Goal: Task Accomplishment & Management: Use online tool/utility

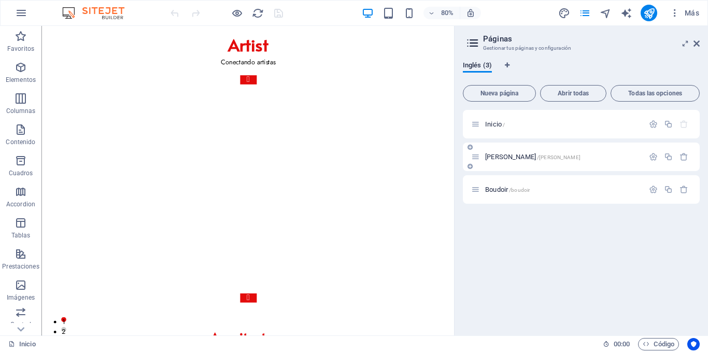
click at [540, 153] on p "[PERSON_NAME] /[PERSON_NAME]" at bounding box center [562, 156] width 155 height 7
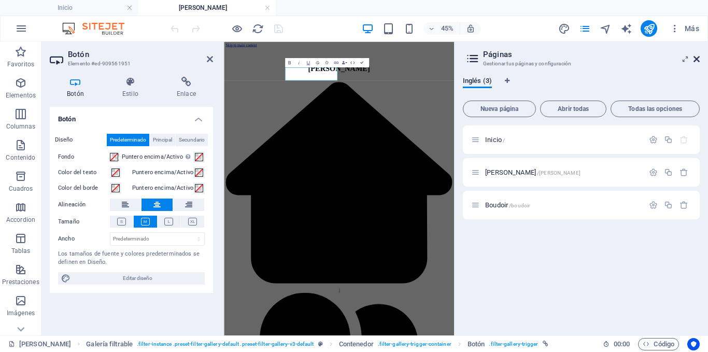
click at [695, 58] on icon at bounding box center [696, 59] width 6 height 8
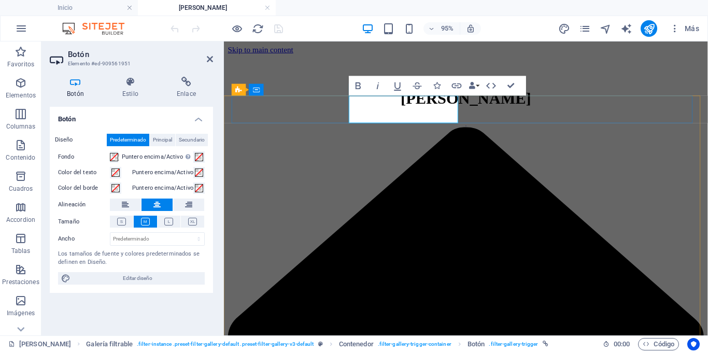
drag, startPoint x: 427, startPoint y: 108, endPoint x: 398, endPoint y: 112, distance: 29.3
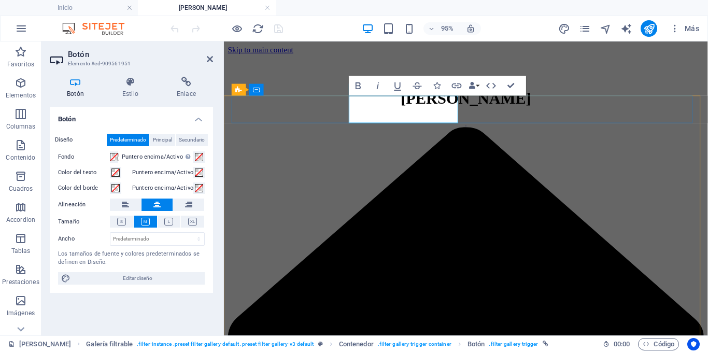
click at [438, 87] on icon "button" at bounding box center [437, 85] width 7 height 7
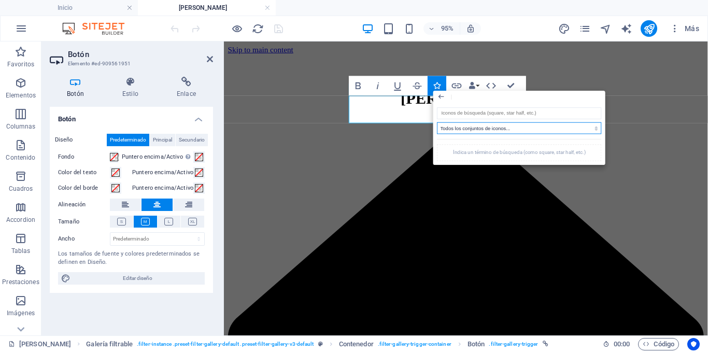
click at [470, 125] on select "Todos los conjuntos de iconos... IcoFont Ionicons FontAwesome Brands FontAwesom…" at bounding box center [519, 128] width 164 height 12
click at [437, 122] on select "Todos los conjuntos de iconos... IcoFont Ionicons FontAwesome Brands FontAwesom…" at bounding box center [519, 128] width 164 height 12
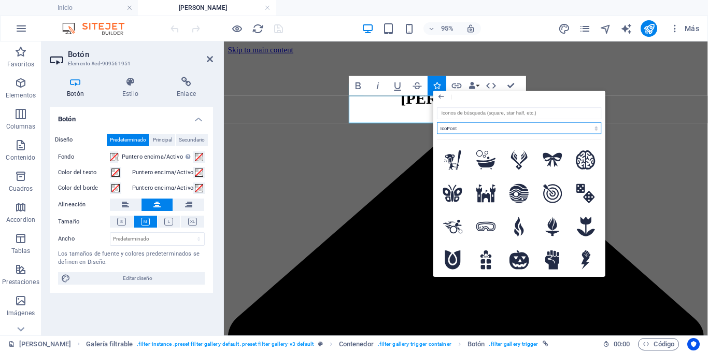
click at [475, 126] on select "Todos los conjuntos de iconos... IcoFont Ionicons FontAwesome Brands FontAwesom…" at bounding box center [519, 128] width 164 height 12
click at [437, 122] on select "Todos los conjuntos de iconos... IcoFont Ionicons FontAwesome Brands FontAwesom…" at bounding box center [519, 128] width 164 height 12
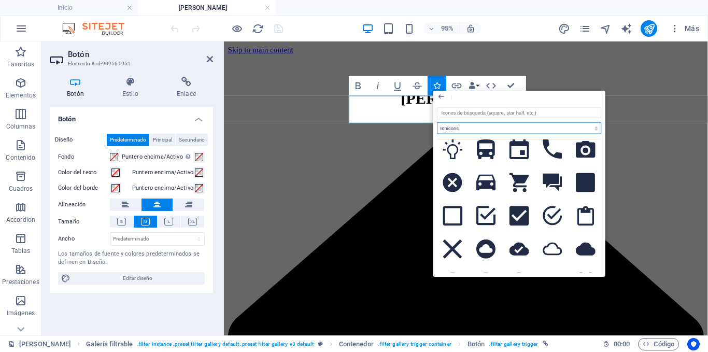
scroll to position [155, 0]
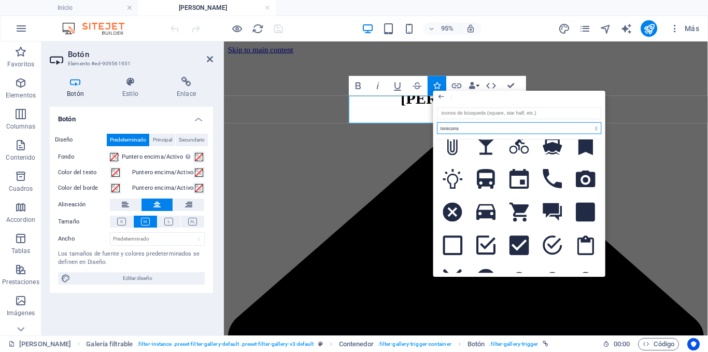
click at [471, 129] on select "Todos los conjuntos de iconos... IcoFont Ionicons FontAwesome Brands FontAwesom…" at bounding box center [519, 128] width 164 height 12
select select "font-awesome-solid"
click at [437, 122] on select "Todos los conjuntos de iconos... IcoFont Ionicons FontAwesome Brands FontAwesom…" at bounding box center [519, 128] width 164 height 12
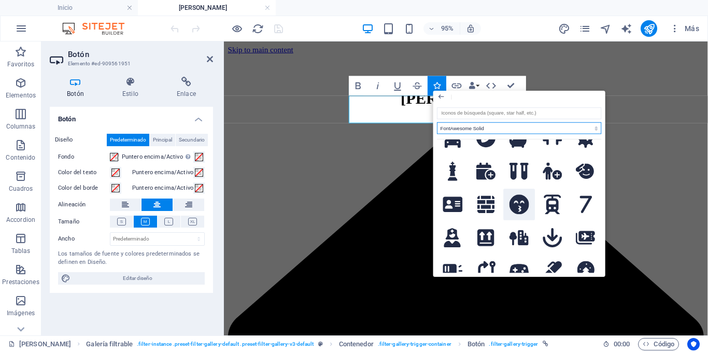
scroll to position [933, 0]
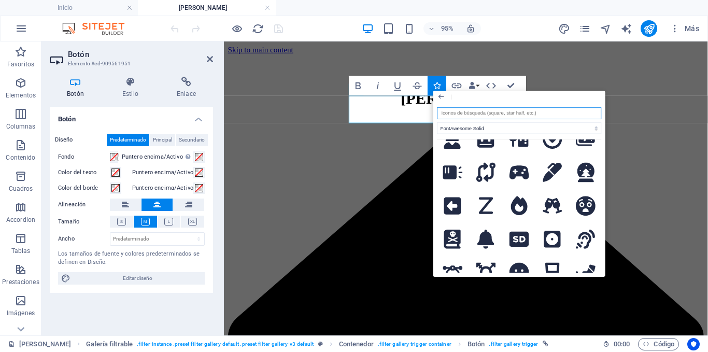
click at [483, 110] on input "search" at bounding box center [519, 113] width 164 height 12
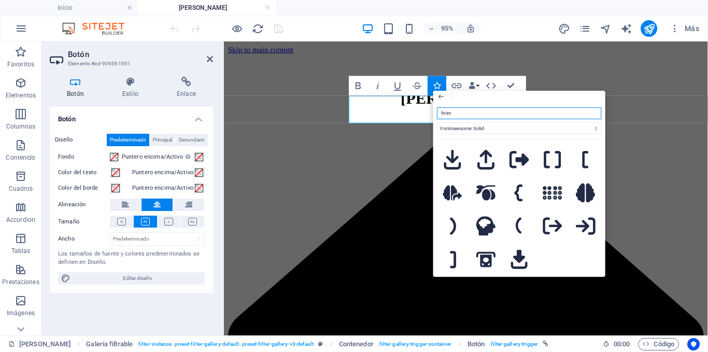
scroll to position [0, 0]
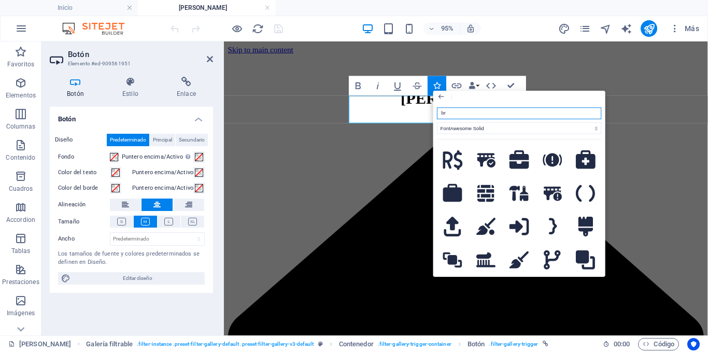
type input "b"
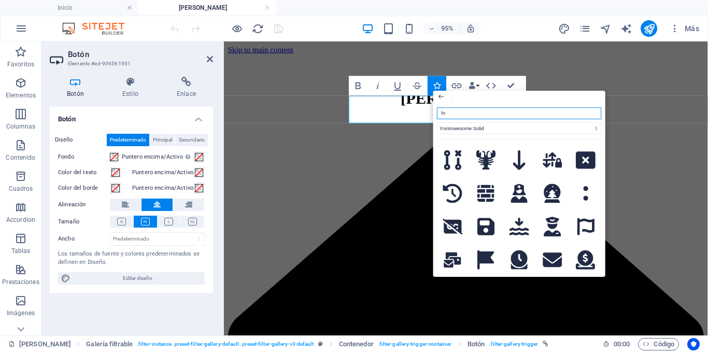
type input "l"
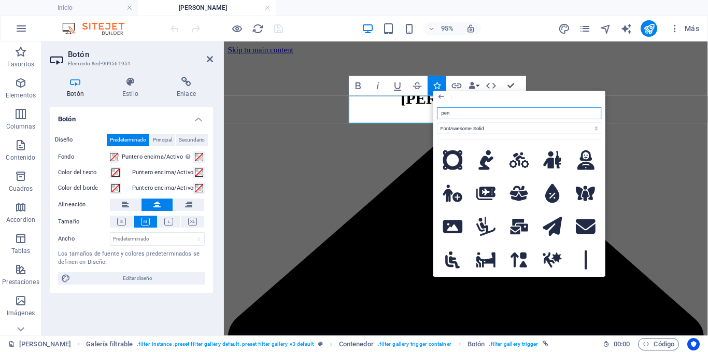
type input "penc"
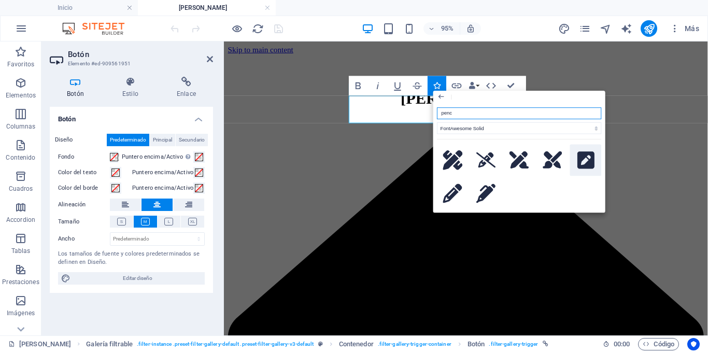
click at [583, 158] on icon at bounding box center [585, 159] width 17 height 17
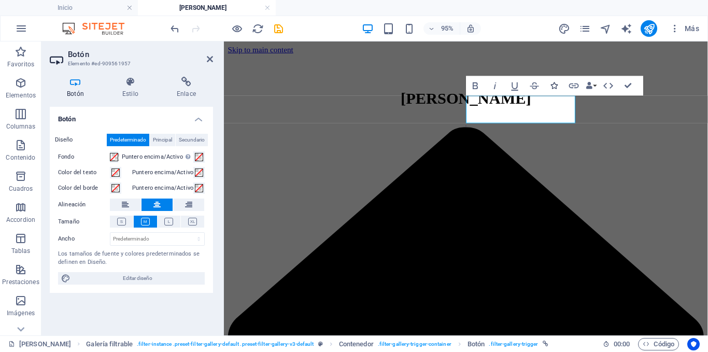
click at [555, 87] on icon "button" at bounding box center [554, 85] width 7 height 7
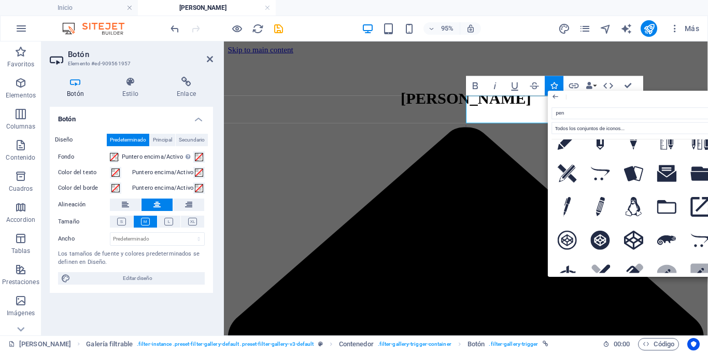
scroll to position [52, 0]
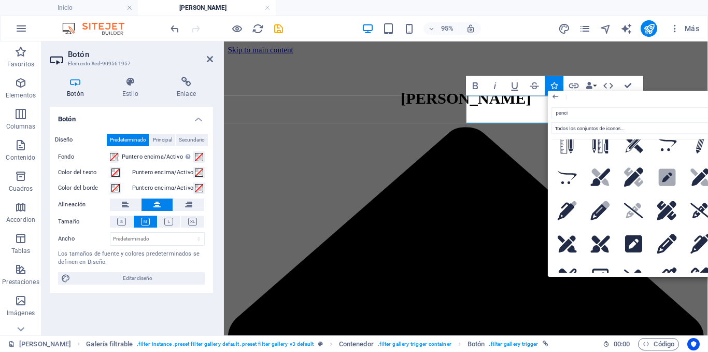
type input "pencil"
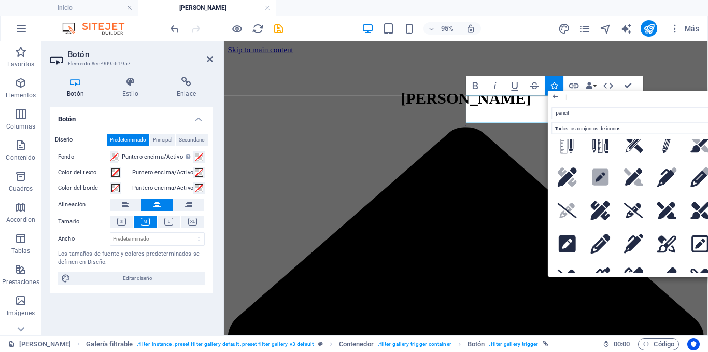
scroll to position [104, 0]
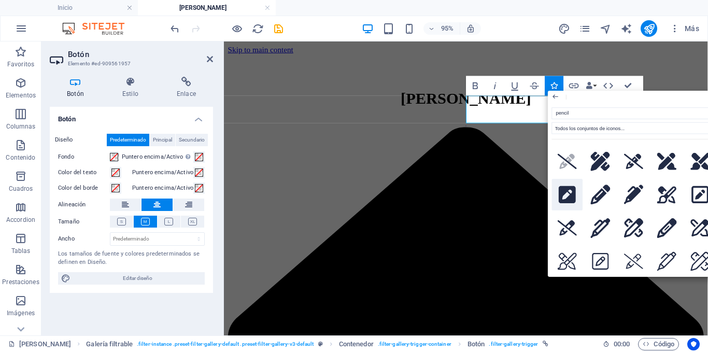
click at [566, 193] on icon at bounding box center [567, 195] width 17 height 20
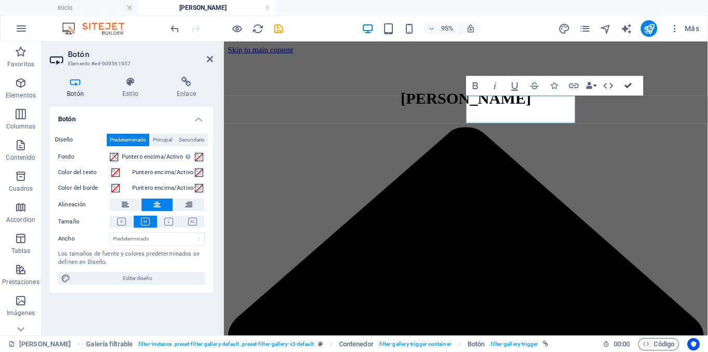
drag, startPoint x: 627, startPoint y: 84, endPoint x: 584, endPoint y: 42, distance: 59.7
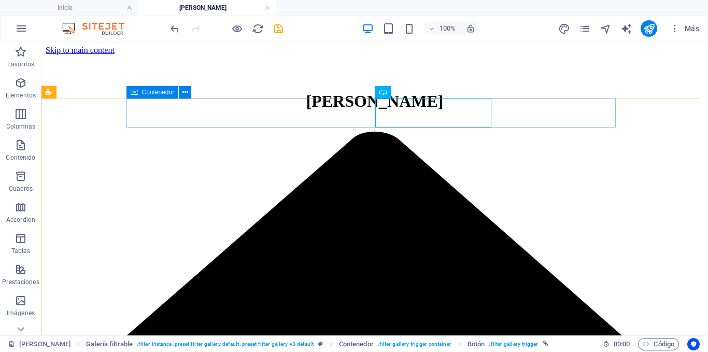
click at [139, 91] on div "Contenedor" at bounding box center [152, 92] width 52 height 12
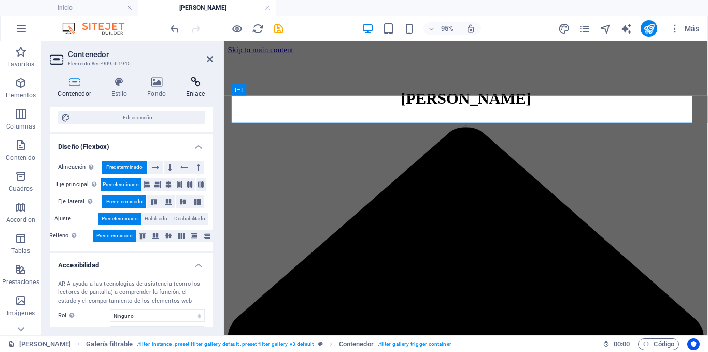
scroll to position [52, 0]
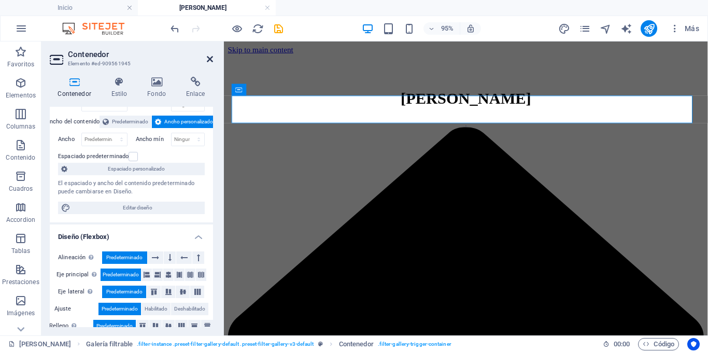
click at [207, 58] on icon at bounding box center [210, 59] width 6 height 8
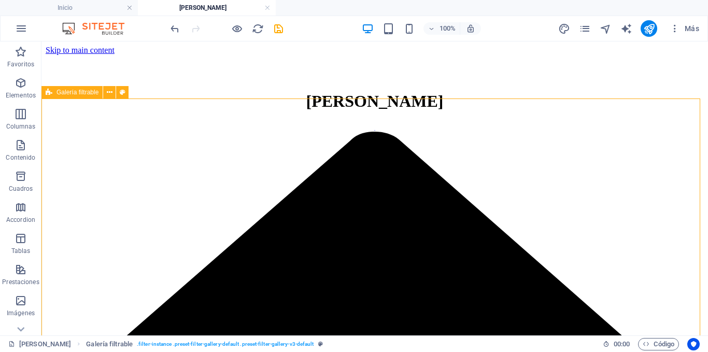
click at [76, 92] on span "Galería filtrable" at bounding box center [77, 92] width 42 height 6
select select "rem"
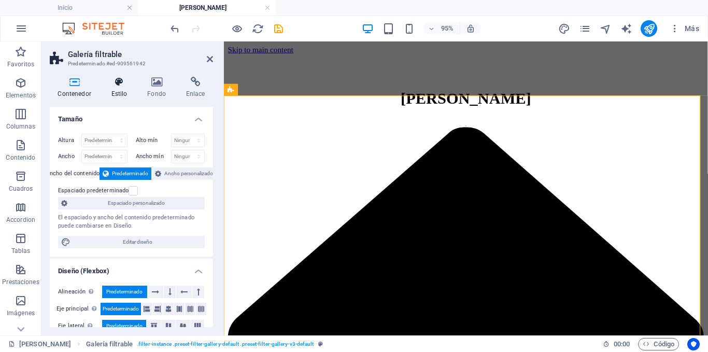
click at [127, 91] on h4 "Estilo" at bounding box center [121, 88] width 36 height 22
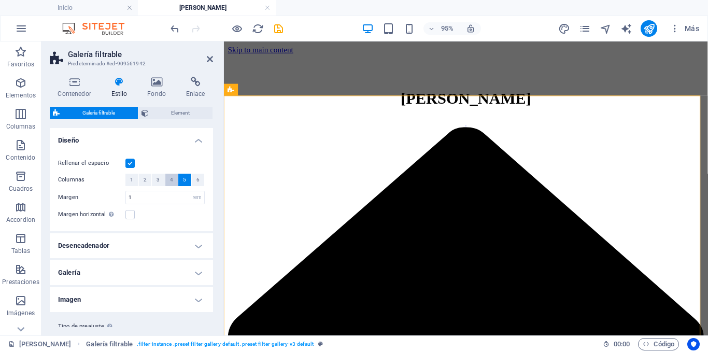
click at [170, 179] on span "4" at bounding box center [171, 180] width 3 height 12
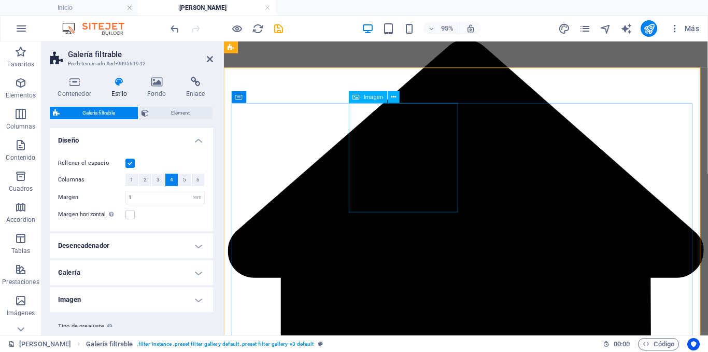
scroll to position [0, 0]
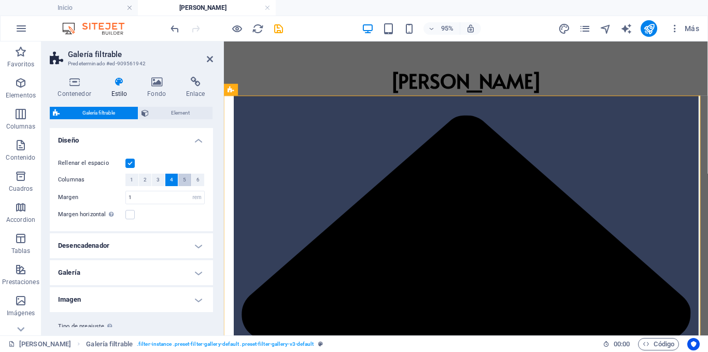
click at [183, 179] on span "5" at bounding box center [184, 180] width 3 height 12
click at [198, 179] on button "6" at bounding box center [198, 180] width 13 height 12
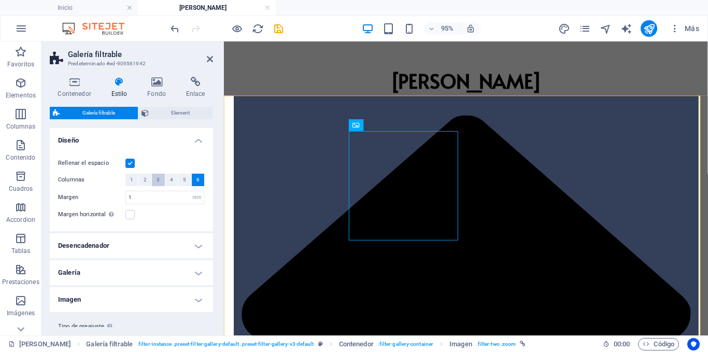
click at [163, 180] on button "3" at bounding box center [158, 180] width 13 height 12
click at [173, 180] on button "4" at bounding box center [171, 180] width 13 height 12
select select
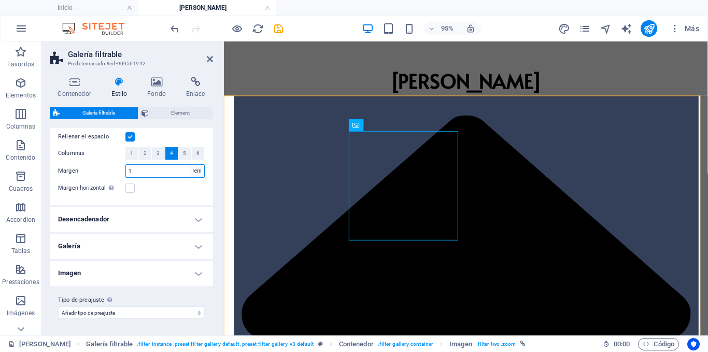
click at [195, 172] on select "px rem % vw vh" at bounding box center [197, 171] width 15 height 12
select select "px"
click at [190, 165] on select "px rem % vw vh" at bounding box center [197, 171] width 15 height 12
type input "16"
select select
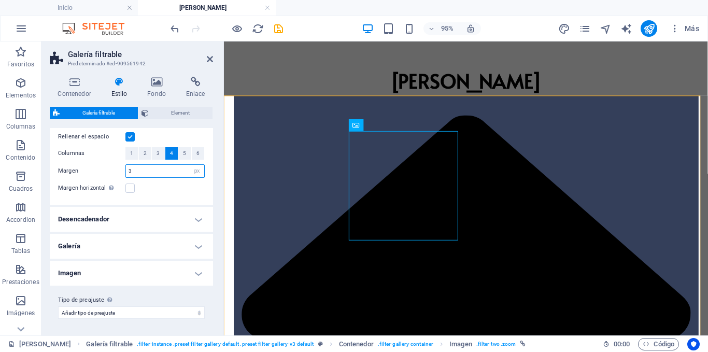
type input "3"
click at [174, 182] on div "Margen horizontal Solo si el "Ancho del contenido" de los contenedores no se ha…" at bounding box center [131, 188] width 147 height 12
select select
click at [194, 171] on select "px rem % vw vh" at bounding box center [197, 171] width 15 height 12
select select "rem"
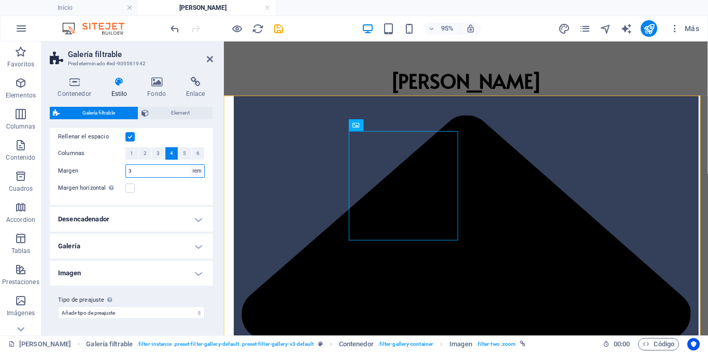
click at [190, 165] on select "px rem % vw vh" at bounding box center [197, 171] width 15 height 12
type input "0.1875"
select select
type input "1"
select select
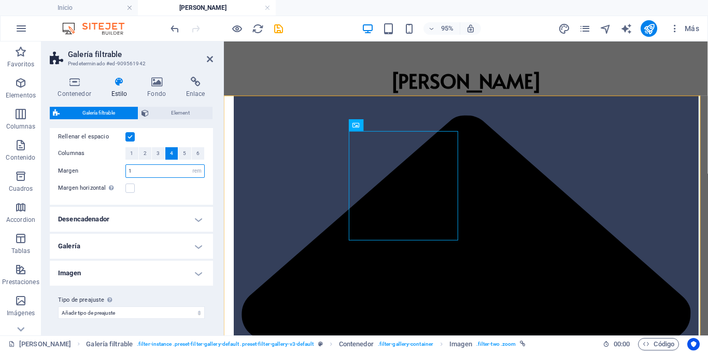
type input "1"
click at [174, 191] on div "Margen horizontal Solo si el "Ancho del contenido" de los contenedores no se ha…" at bounding box center [131, 188] width 147 height 12
click at [197, 115] on span "Element" at bounding box center [181, 113] width 58 height 12
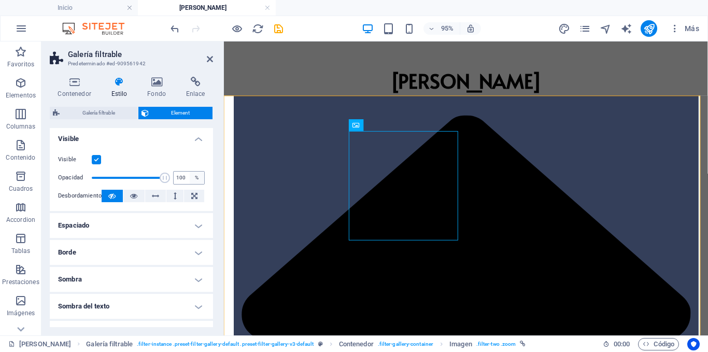
scroll to position [0, 0]
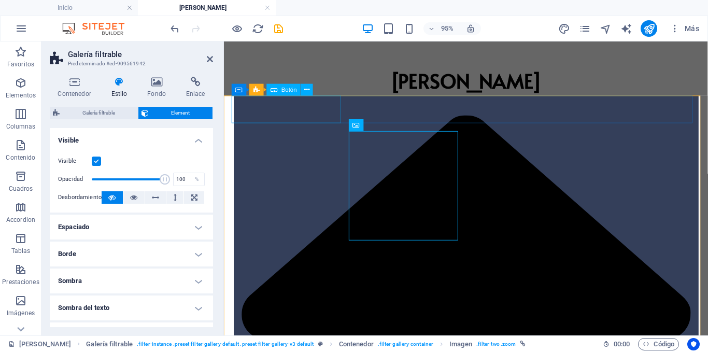
click at [283, 116] on div at bounding box center [478, 330] width 489 height 465
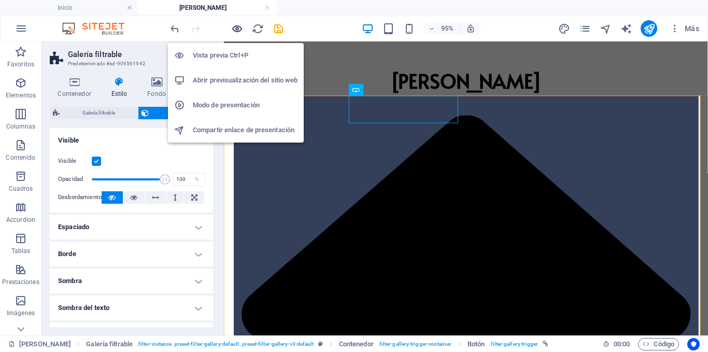
click at [236, 27] on icon "button" at bounding box center [237, 29] width 12 height 12
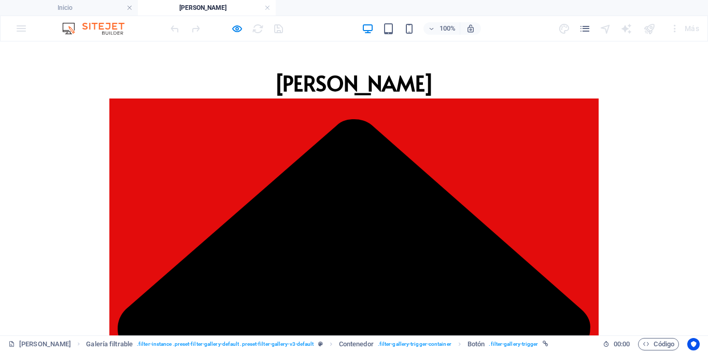
click at [145, 115] on link at bounding box center [353, 330] width 489 height 465
click at [183, 120] on link at bounding box center [353, 330] width 489 height 465
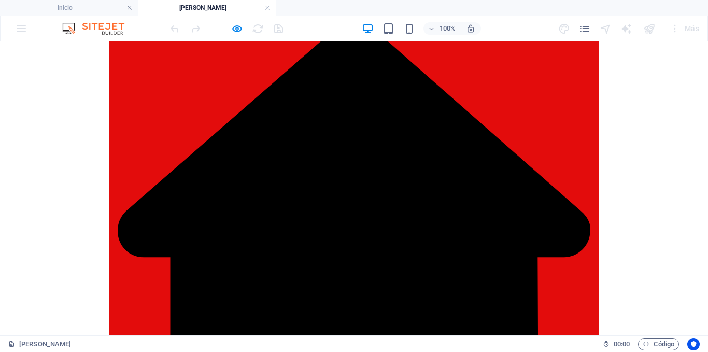
scroll to position [3, 0]
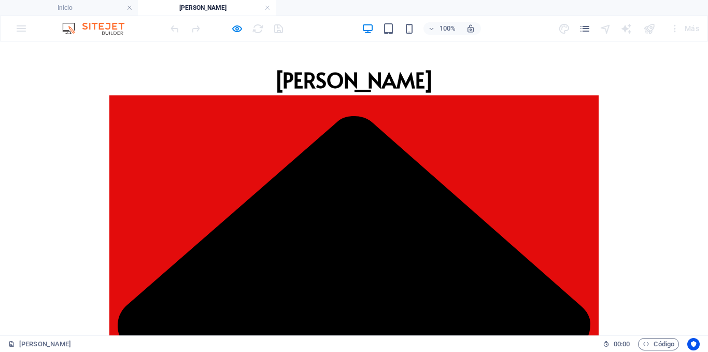
click at [203, 115] on link at bounding box center [353, 327] width 489 height 465
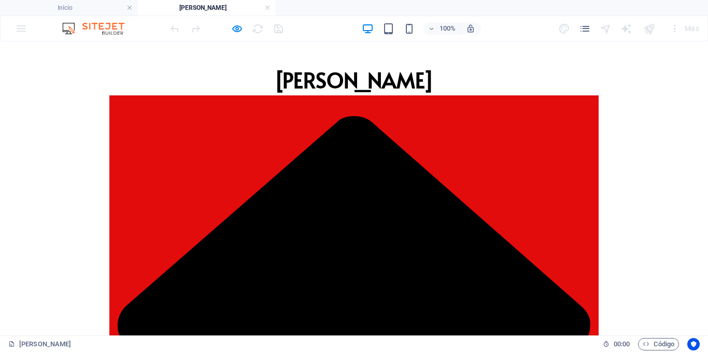
click at [189, 115] on link at bounding box center [353, 327] width 489 height 465
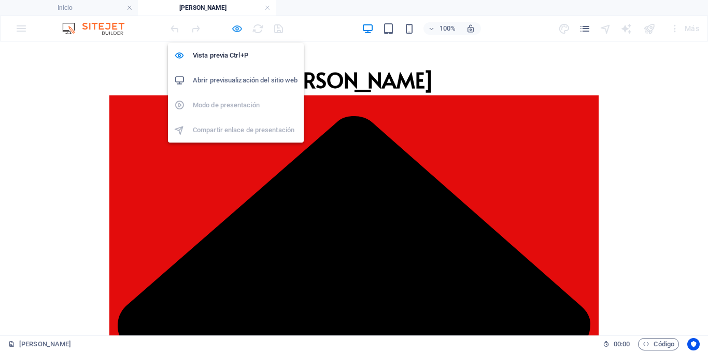
click at [240, 27] on icon "button" at bounding box center [237, 29] width 12 height 12
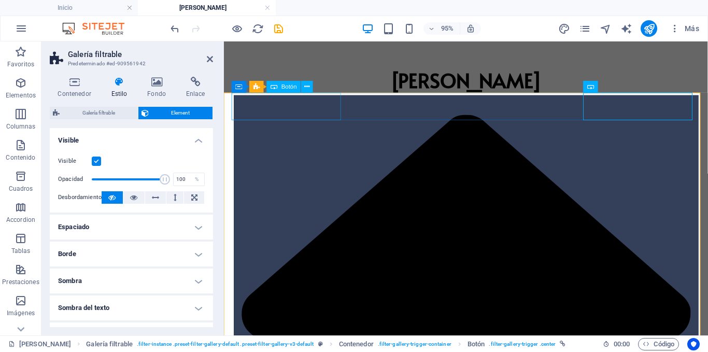
scroll to position [0, 0]
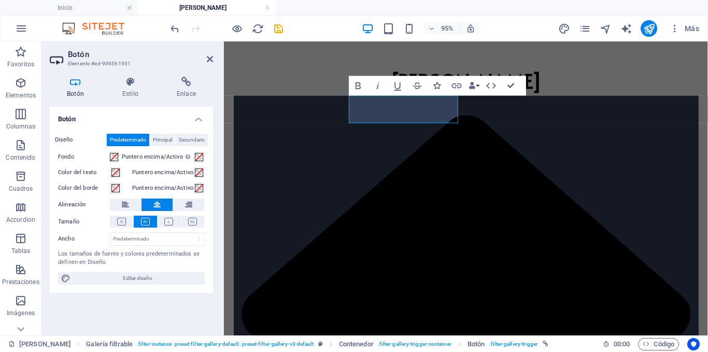
click at [437, 84] on icon "button" at bounding box center [437, 85] width 7 height 7
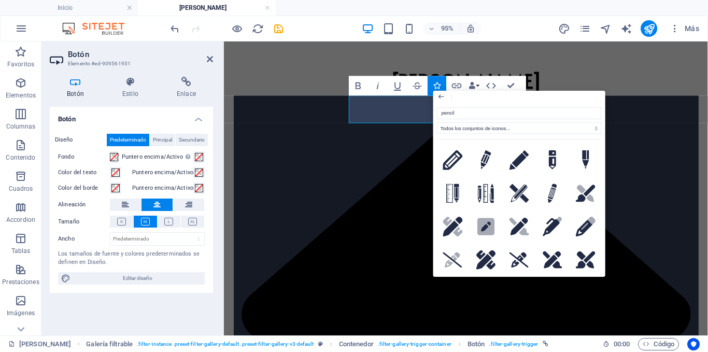
type input "pencil"
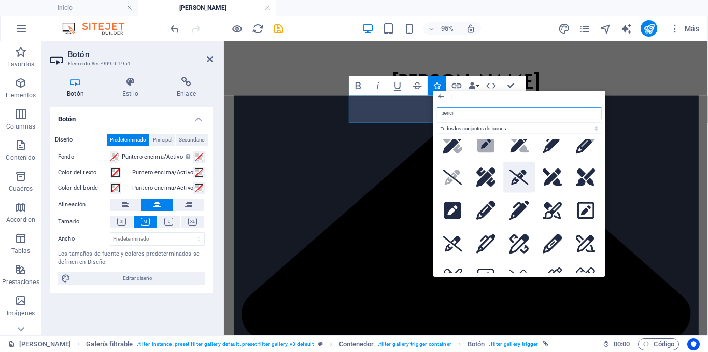
scroll to position [104, 0]
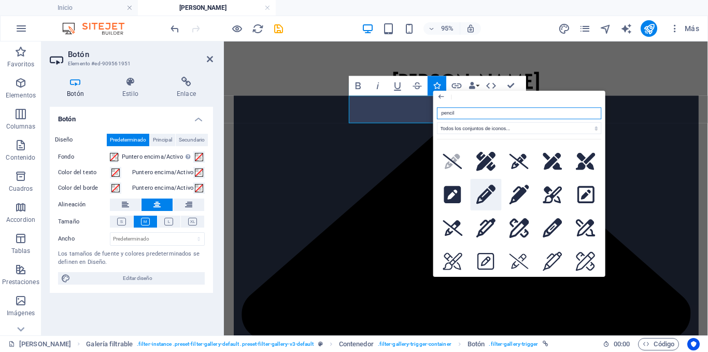
click at [483, 187] on icon at bounding box center [486, 195] width 20 height 20
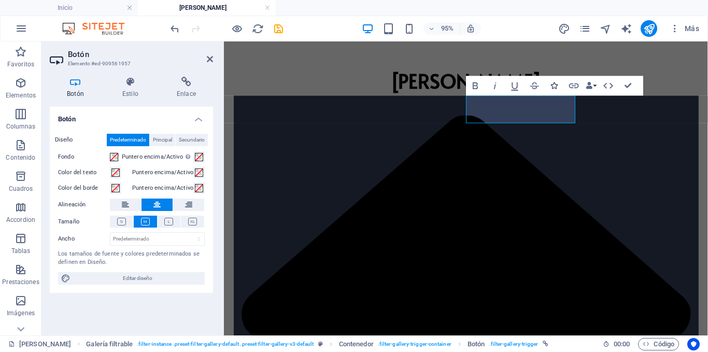
click at [555, 88] on icon "button" at bounding box center [554, 85] width 7 height 7
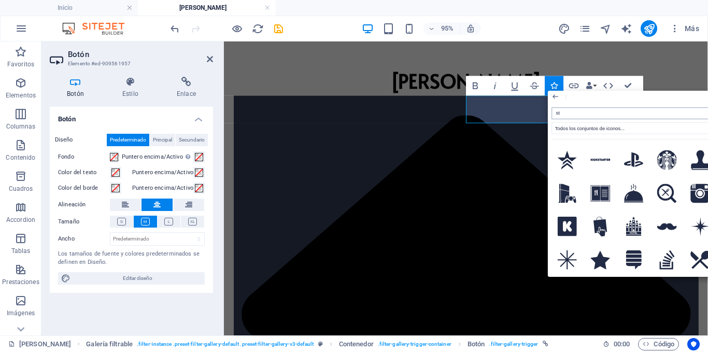
type input "s"
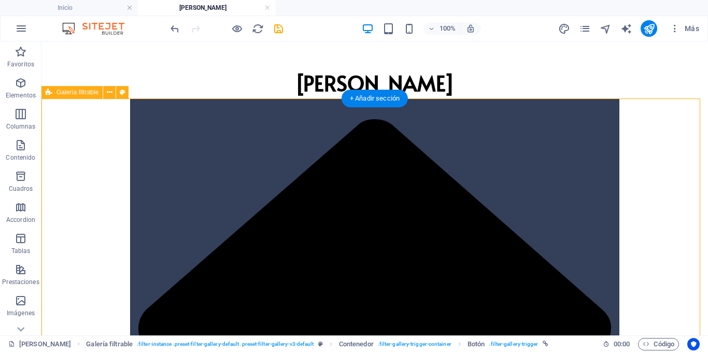
select select "rem"
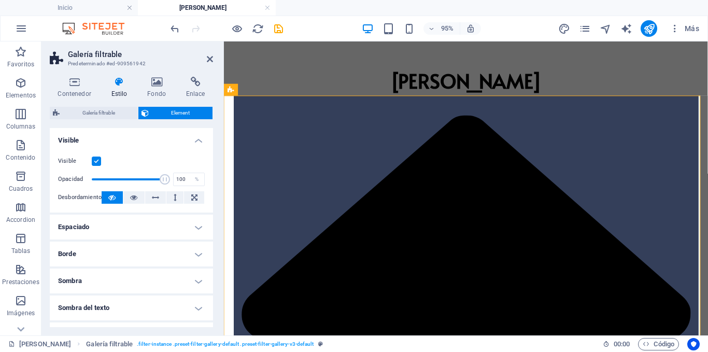
scroll to position [128, 0]
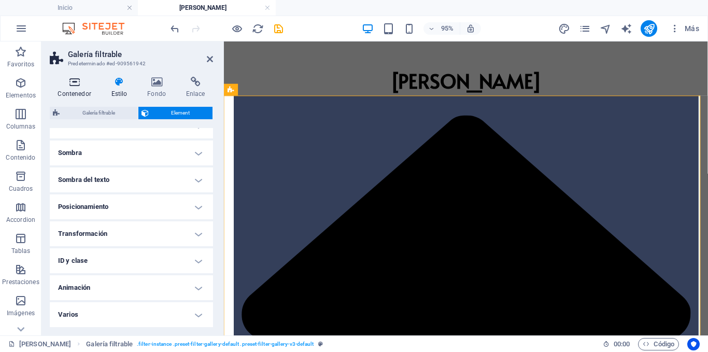
click at [81, 88] on h4 "Contenedor" at bounding box center [76, 88] width 53 height 22
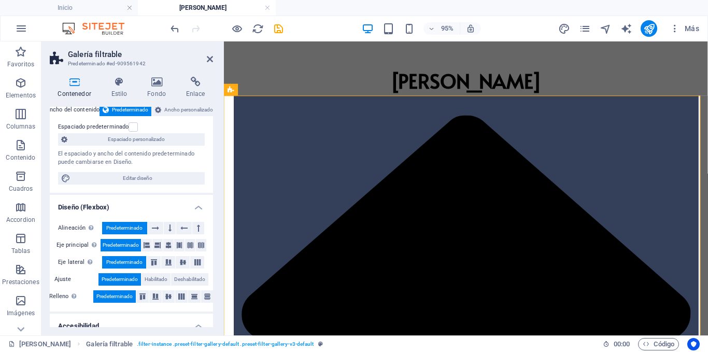
scroll to position [155, 0]
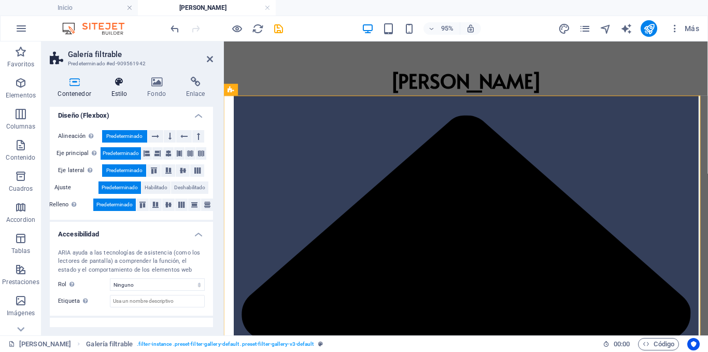
click at [116, 90] on h4 "Estilo" at bounding box center [121, 88] width 36 height 22
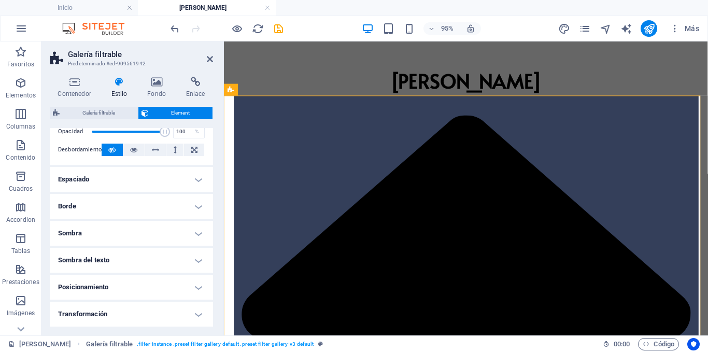
scroll to position [0, 0]
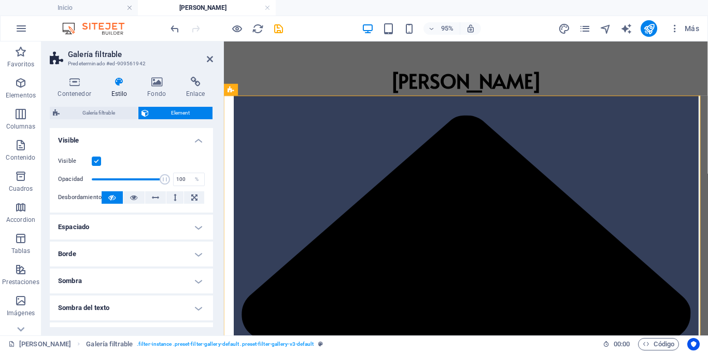
click at [157, 139] on h4 "Visible" at bounding box center [131, 137] width 163 height 19
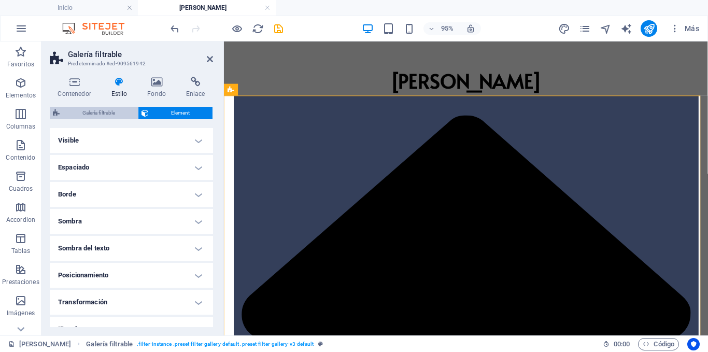
click at [102, 112] on span "Galería filtrable" at bounding box center [99, 113] width 72 height 12
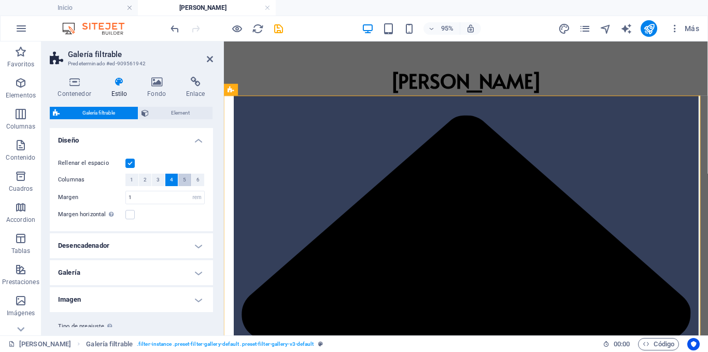
click at [179, 179] on button "5" at bounding box center [184, 180] width 13 height 12
select select
click at [185, 158] on div "Rellenar el espacio" at bounding box center [131, 163] width 147 height 12
click at [211, 59] on icon at bounding box center [210, 59] width 6 height 8
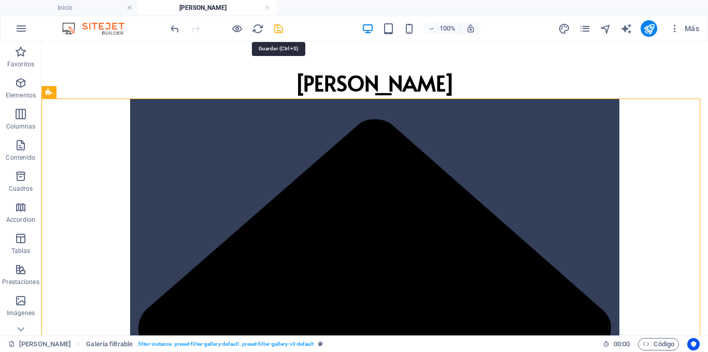
click at [278, 30] on icon "save" at bounding box center [279, 29] width 12 height 12
select select "rem"
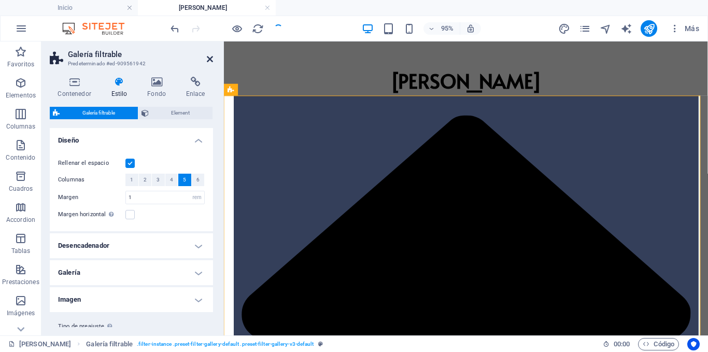
click at [211, 57] on icon at bounding box center [210, 59] width 6 height 8
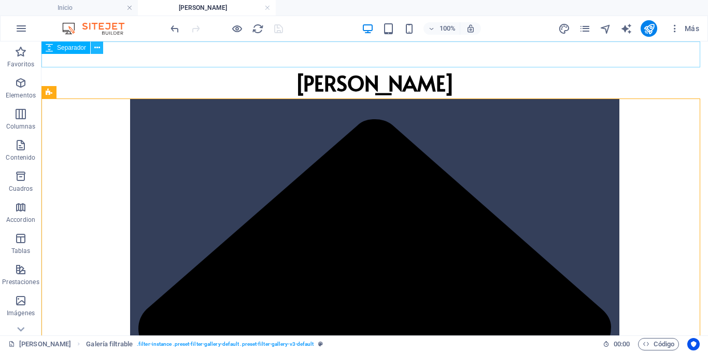
click at [93, 47] on button at bounding box center [97, 47] width 12 height 12
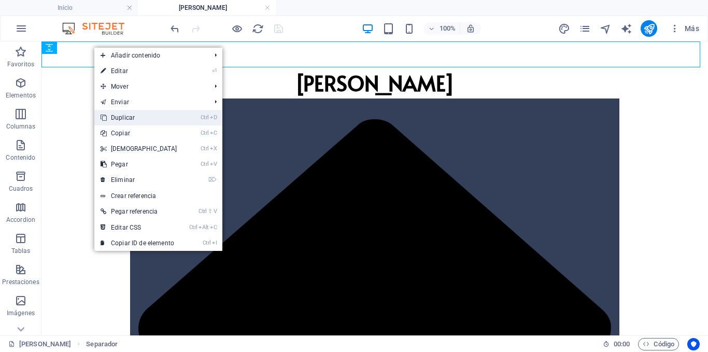
click at [135, 116] on link "Ctrl D Duplicar" at bounding box center [138, 118] width 89 height 16
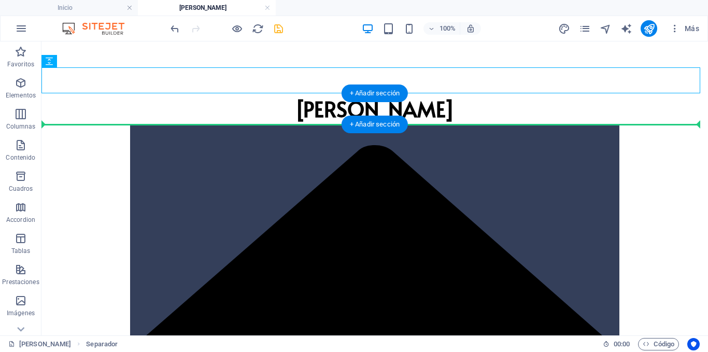
drag, startPoint x: 102, startPoint y: 104, endPoint x: 52, endPoint y: 113, distance: 50.5
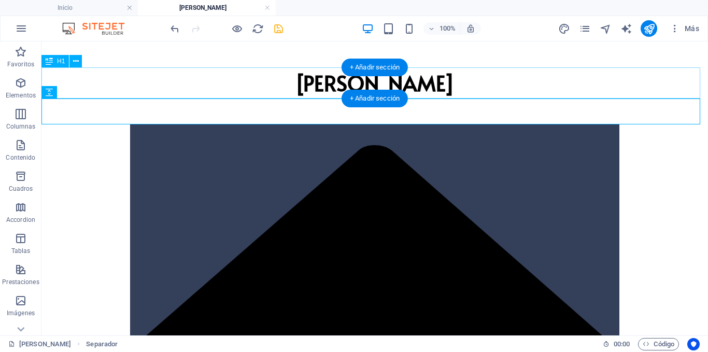
click at [116, 81] on div "[PERSON_NAME]" at bounding box center [374, 82] width 666 height 31
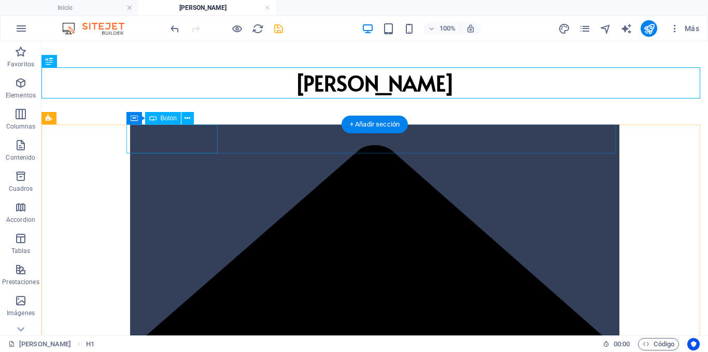
click at [194, 141] on div at bounding box center [374, 356] width 489 height 465
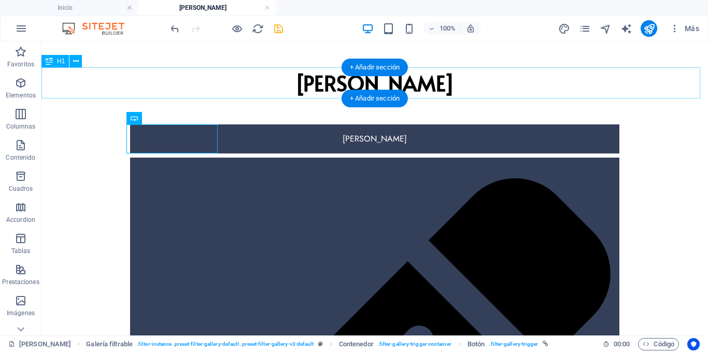
click at [397, 80] on div "[PERSON_NAME]" at bounding box center [374, 82] width 666 height 31
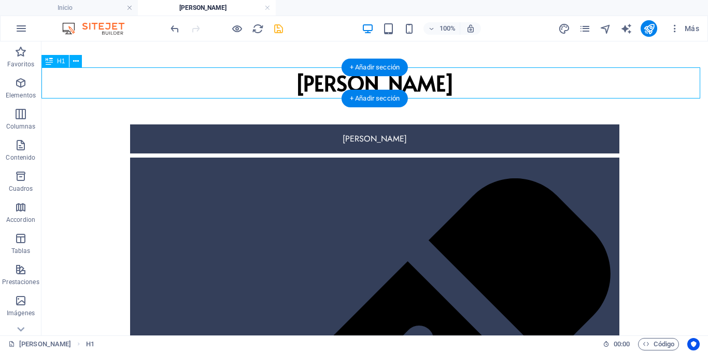
click at [301, 84] on div "[PERSON_NAME]" at bounding box center [374, 82] width 666 height 31
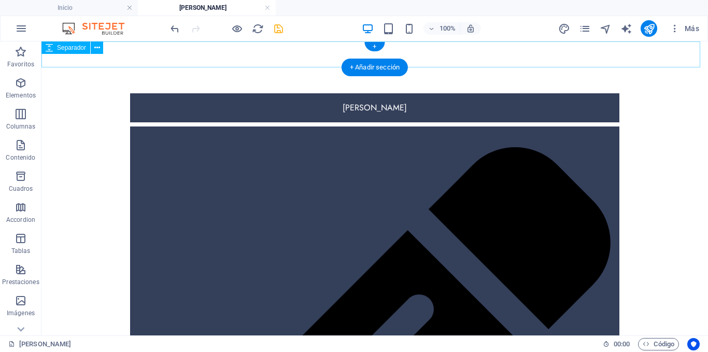
click at [307, 56] on div at bounding box center [374, 54] width 666 height 26
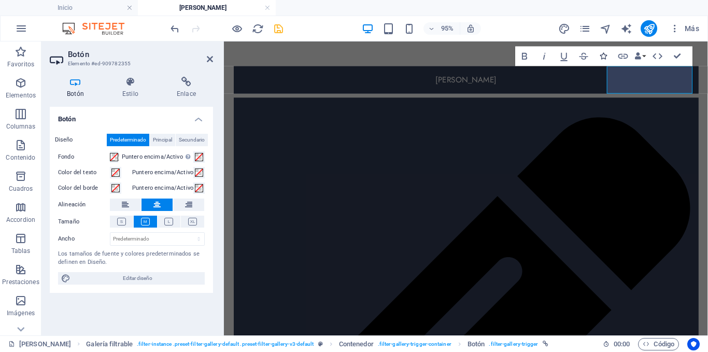
click at [602, 58] on icon "button" at bounding box center [603, 56] width 7 height 7
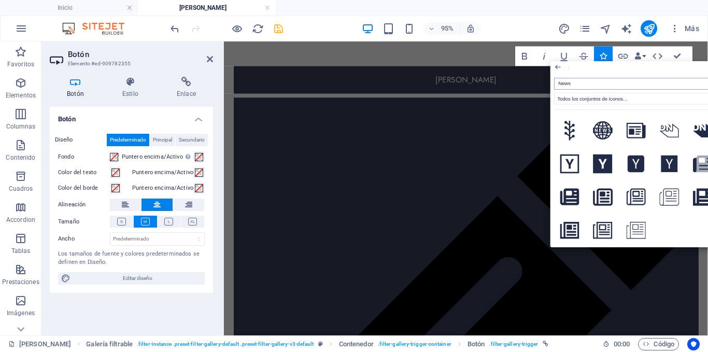
drag, startPoint x: 575, startPoint y: 87, endPoint x: 560, endPoint y: 83, distance: 15.9
click at [560, 83] on input "News" at bounding box center [636, 84] width 164 height 12
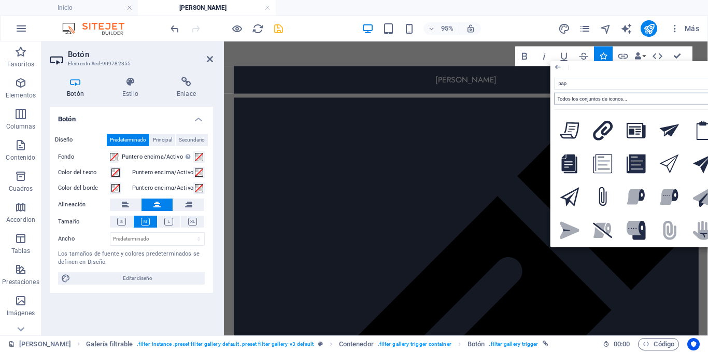
type input "pap"
click at [573, 101] on select "Todos los conjuntos de iconos... IcoFont Ionicons FontAwesome Brands FontAwesom…" at bounding box center [636, 99] width 164 height 12
select select "font-awesome-solid"
click at [554, 93] on select "Todos los conjuntos de iconos... IcoFont Ionicons FontAwesome Brands FontAwesom…" at bounding box center [636, 99] width 164 height 12
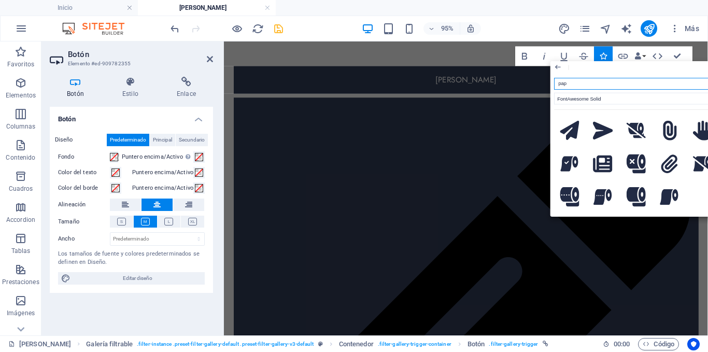
click at [596, 85] on input "pap" at bounding box center [636, 84] width 164 height 12
type input "p"
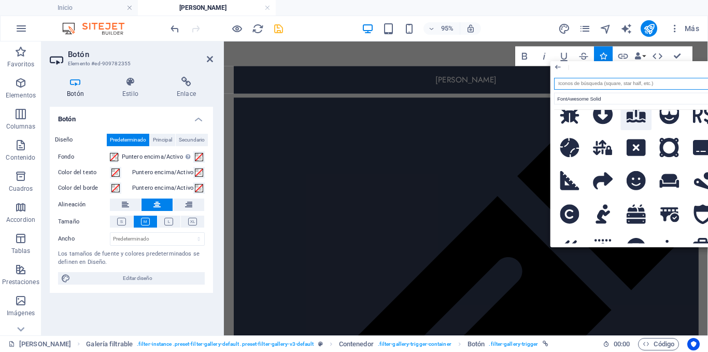
scroll to position [104, 0]
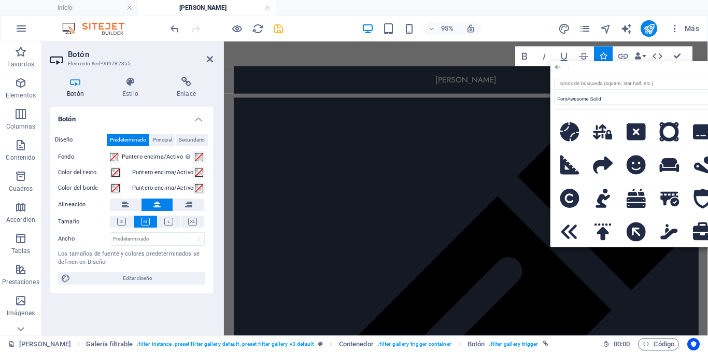
click at [213, 59] on aside "Botón Elemento #ed-909782355 Botón Estilo Enlace Botón Diseño Predeterminado Pr…" at bounding box center [132, 188] width 182 height 294
click at [206, 59] on header "Botón Elemento #ed-909782355" at bounding box center [131, 54] width 163 height 27
click at [208, 58] on icon at bounding box center [210, 59] width 6 height 8
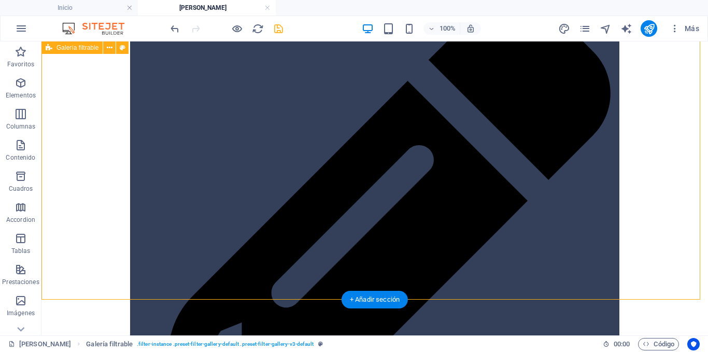
scroll to position [0, 0]
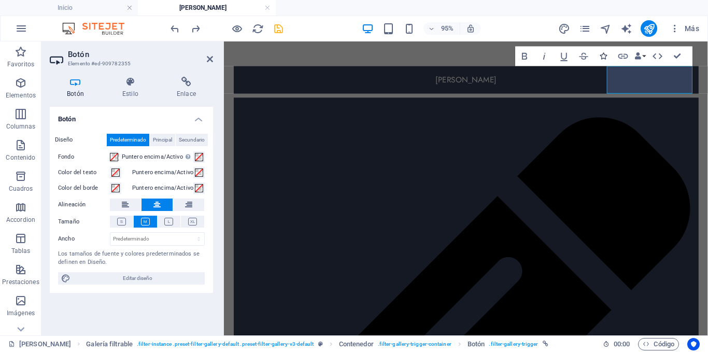
click at [598, 53] on button "Icons" at bounding box center [603, 57] width 19 height 20
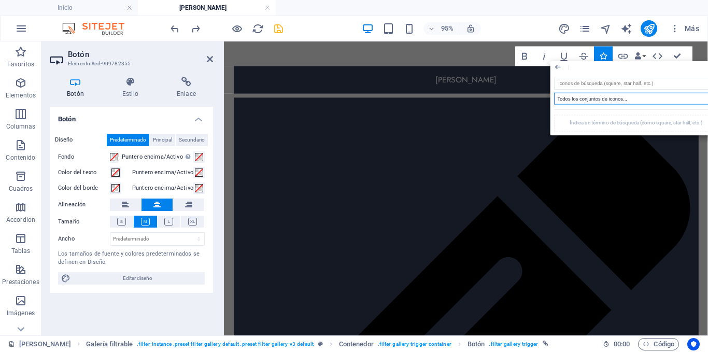
click at [583, 100] on select "Todos los conjuntos de iconos... IcoFont Ionicons FontAwesome Brands FontAwesom…" at bounding box center [636, 99] width 164 height 12
select select "font-awesome-solid"
click at [554, 93] on select "Todos los conjuntos de iconos... IcoFont Ionicons FontAwesome Brands FontAwesom…" at bounding box center [636, 99] width 164 height 12
